Goal: Task Accomplishment & Management: Manage account settings

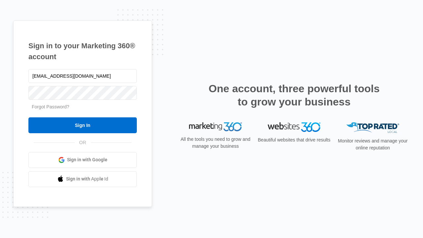
type input "dankie614@gmail.com"
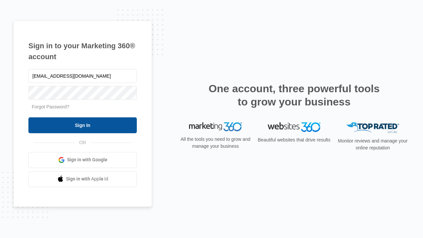
click at [83, 125] on input "Sign In" at bounding box center [82, 125] width 109 height 16
